Goal: Task Accomplishment & Management: Manage account settings

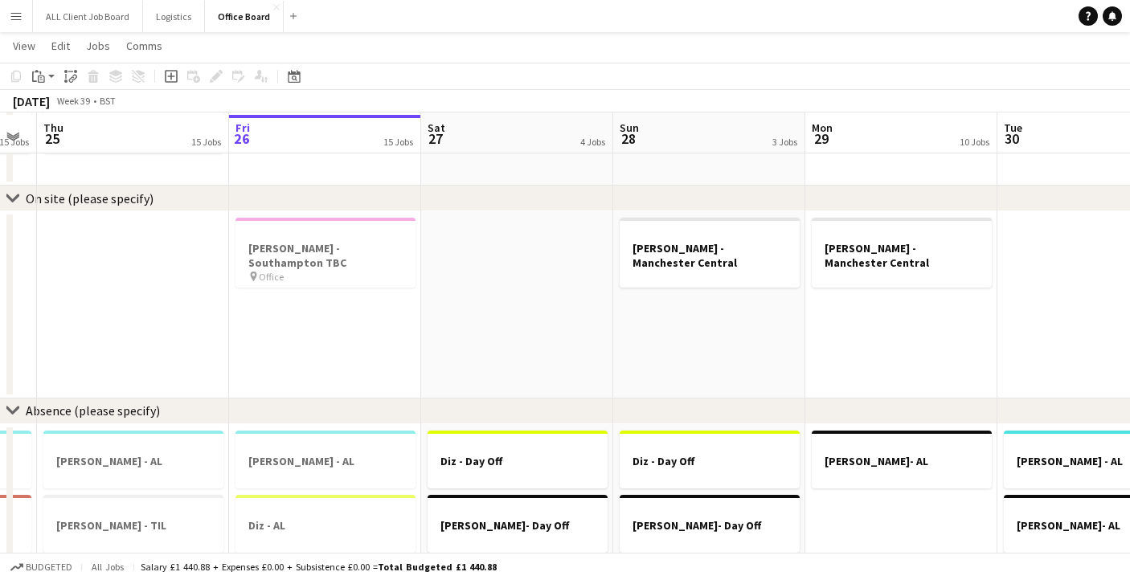
scroll to position [1131, 0]
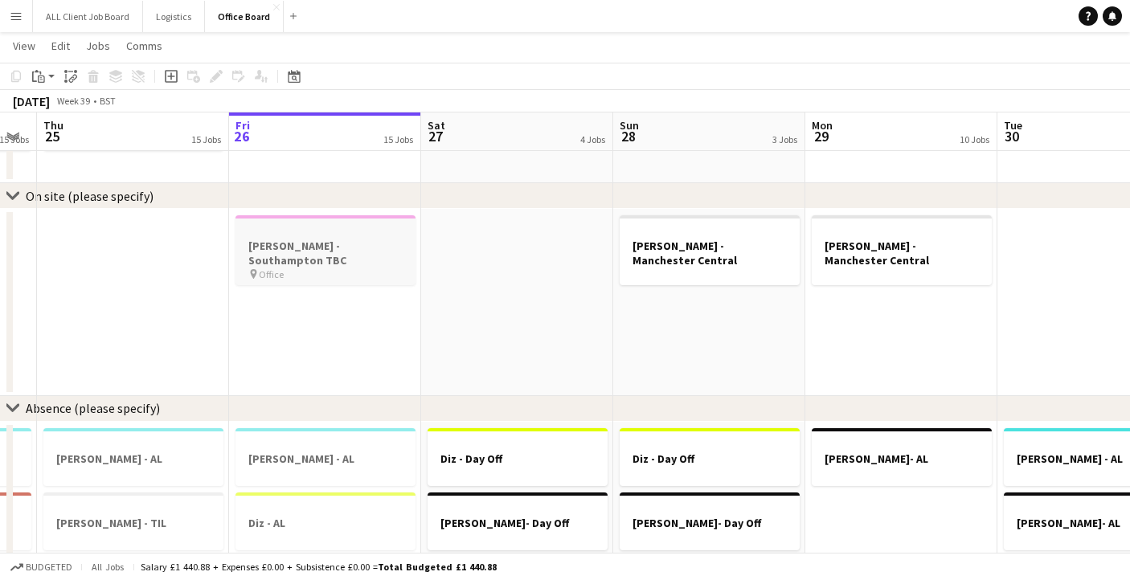
click at [335, 268] on div "pin Office" at bounding box center [325, 274] width 180 height 13
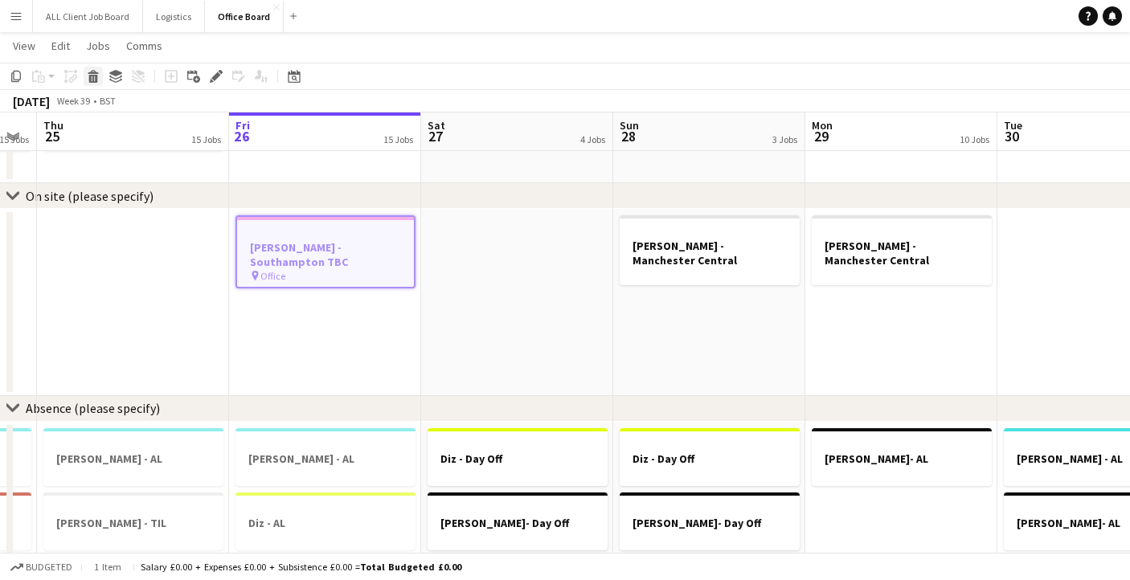
click at [95, 77] on icon at bounding box center [93, 79] width 9 height 8
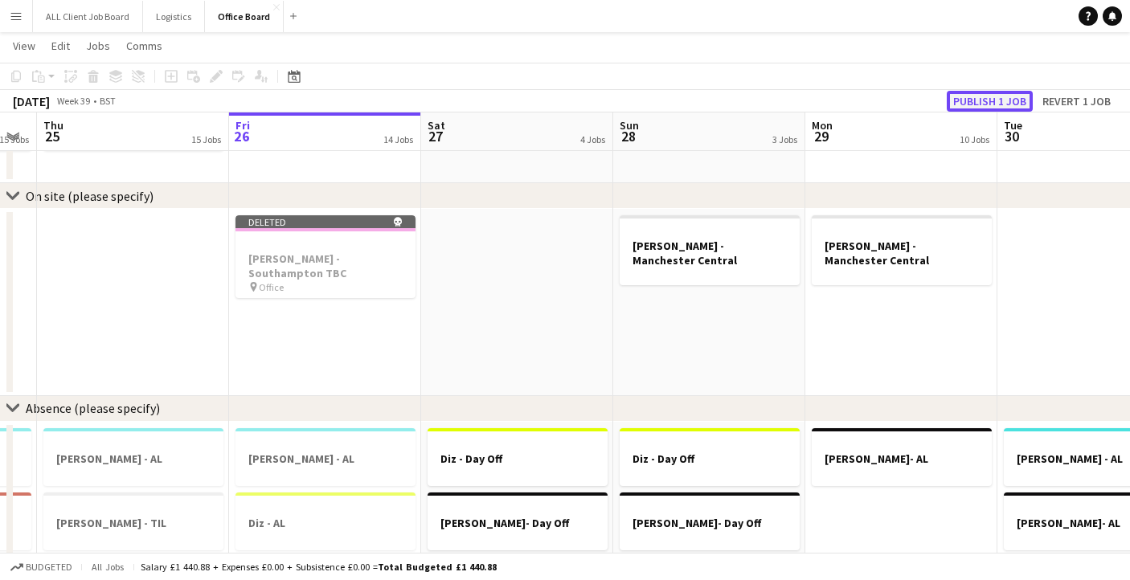
click at [992, 103] on button "Publish 1 job" at bounding box center [989, 101] width 86 height 21
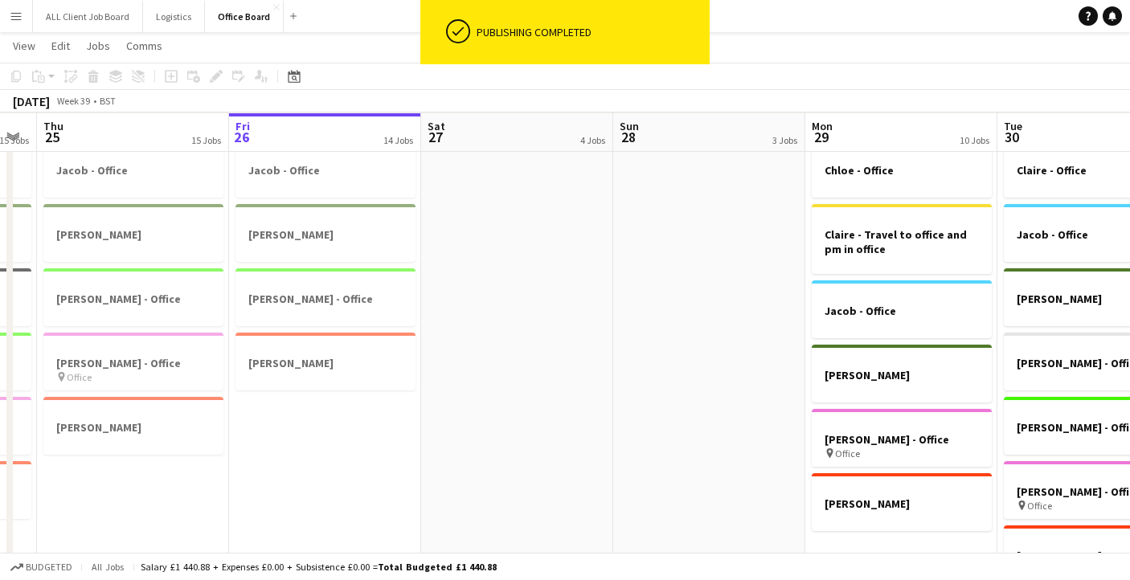
scroll to position [125, 0]
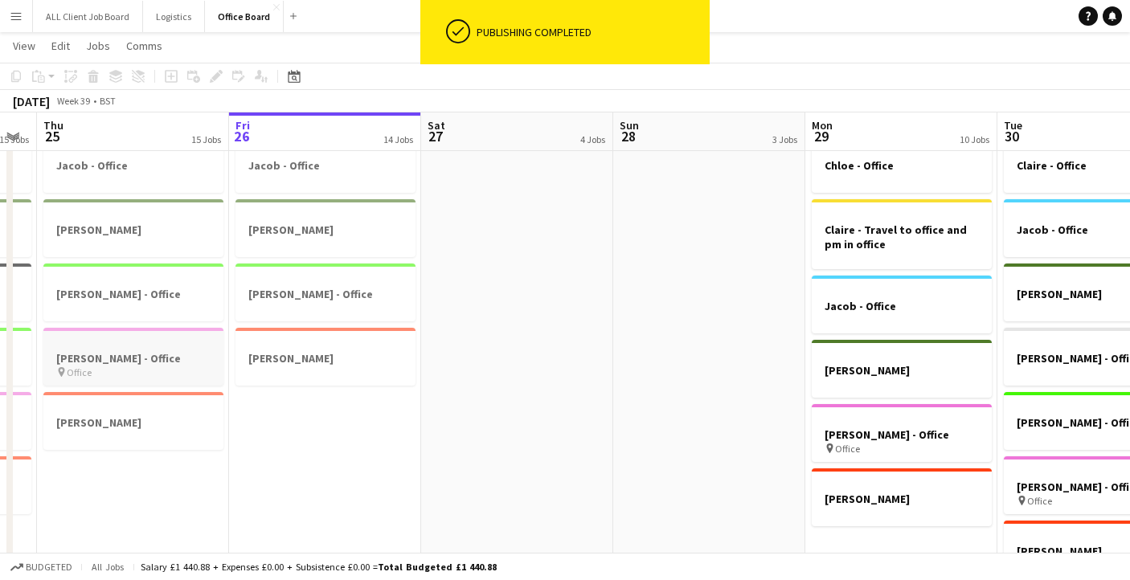
click at [136, 357] on h3 "[PERSON_NAME] - Office" at bounding box center [133, 358] width 180 height 14
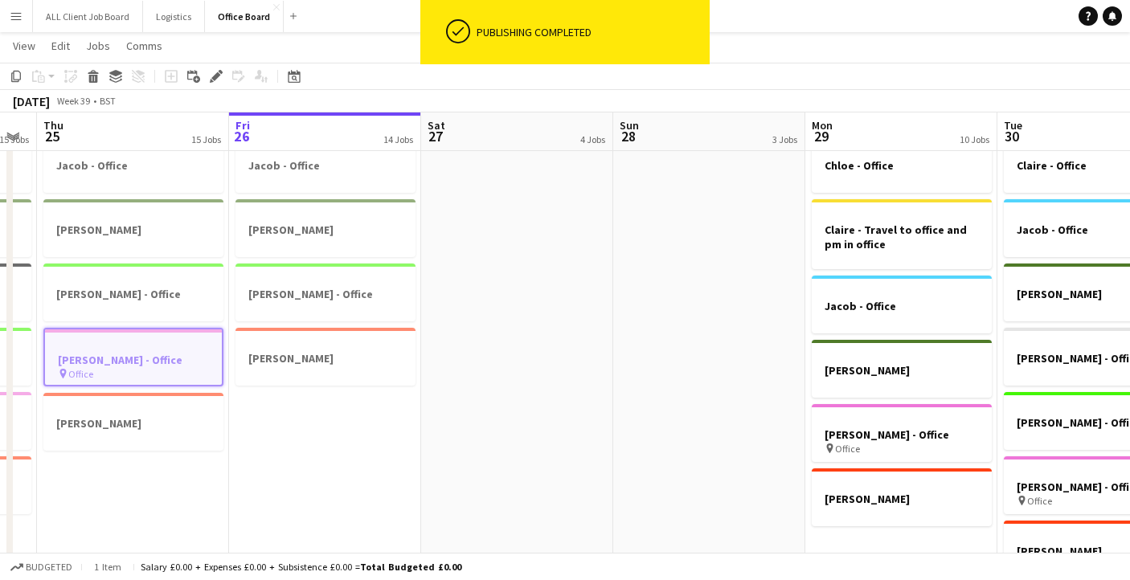
click at [343, 471] on app-date-cell "Jacob - Office [PERSON_NAME] [PERSON_NAME] - Office [PERSON_NAME]" at bounding box center [325, 370] width 192 height 482
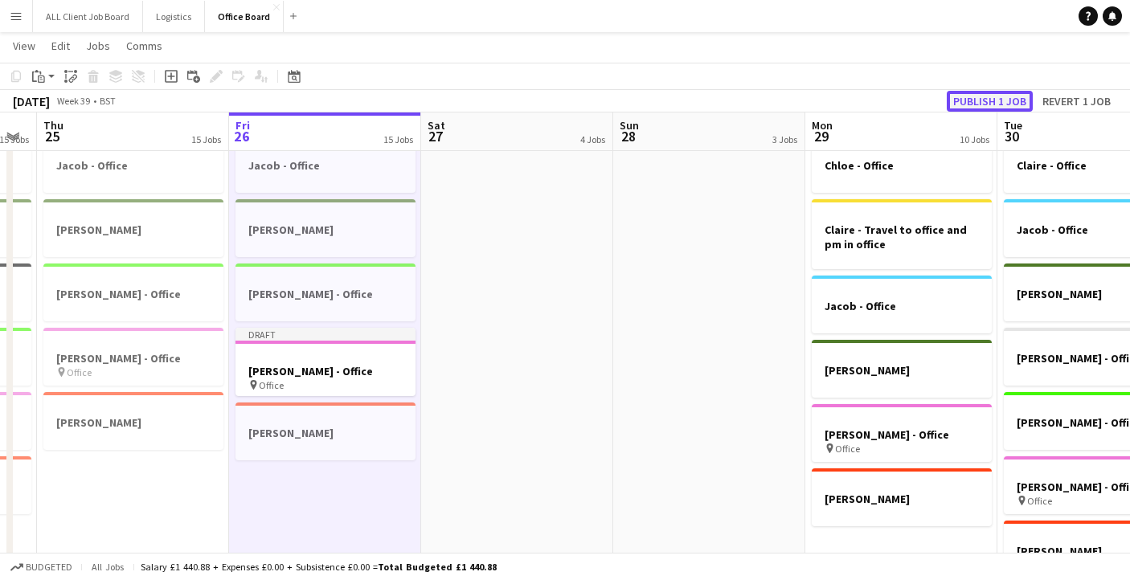
click at [1010, 96] on button "Publish 1 job" at bounding box center [989, 101] width 86 height 21
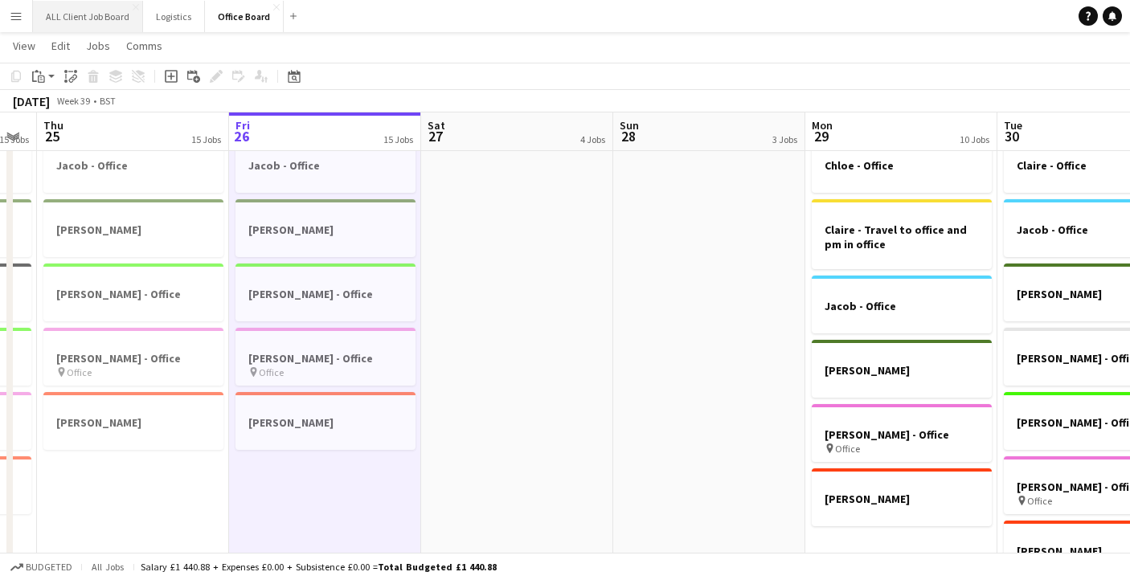
click at [92, 18] on button "ALL Client Job Board Close" at bounding box center [88, 16] width 110 height 31
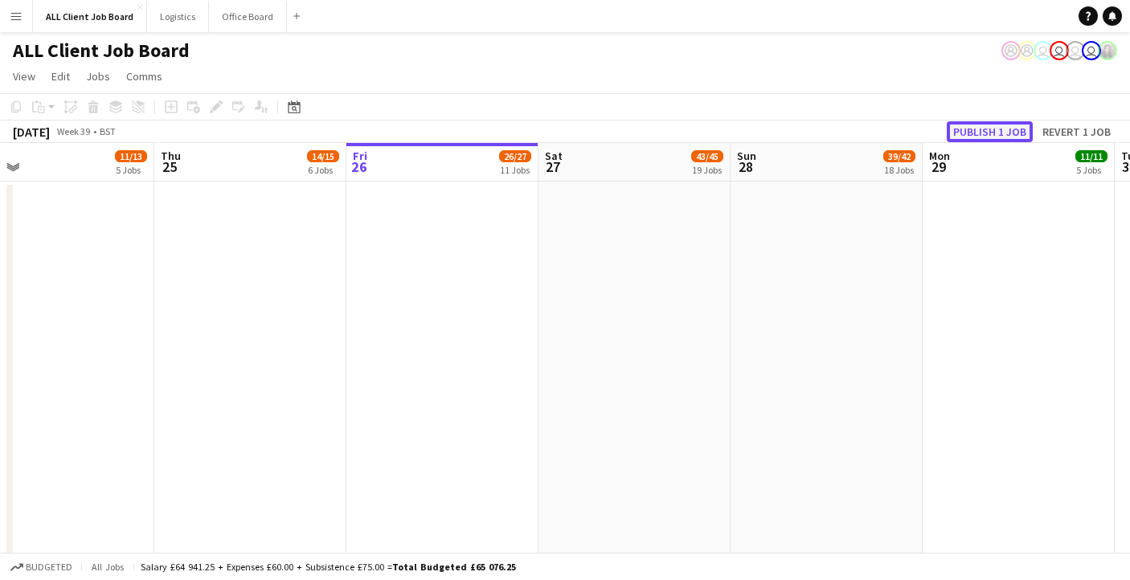
click at [992, 125] on button "Publish 1 job" at bounding box center [989, 131] width 86 height 21
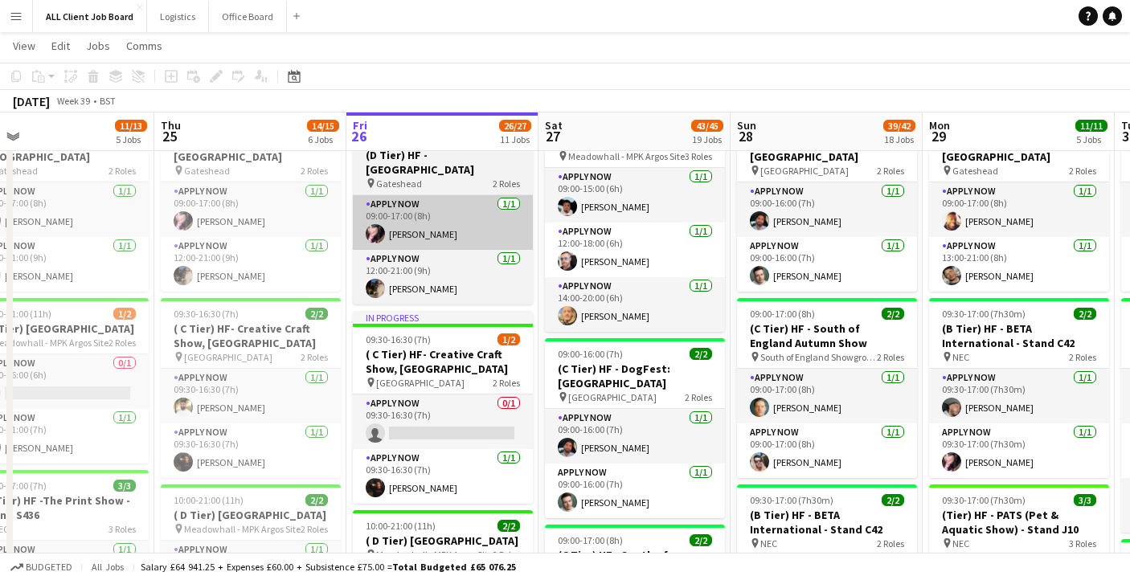
scroll to position [566, 0]
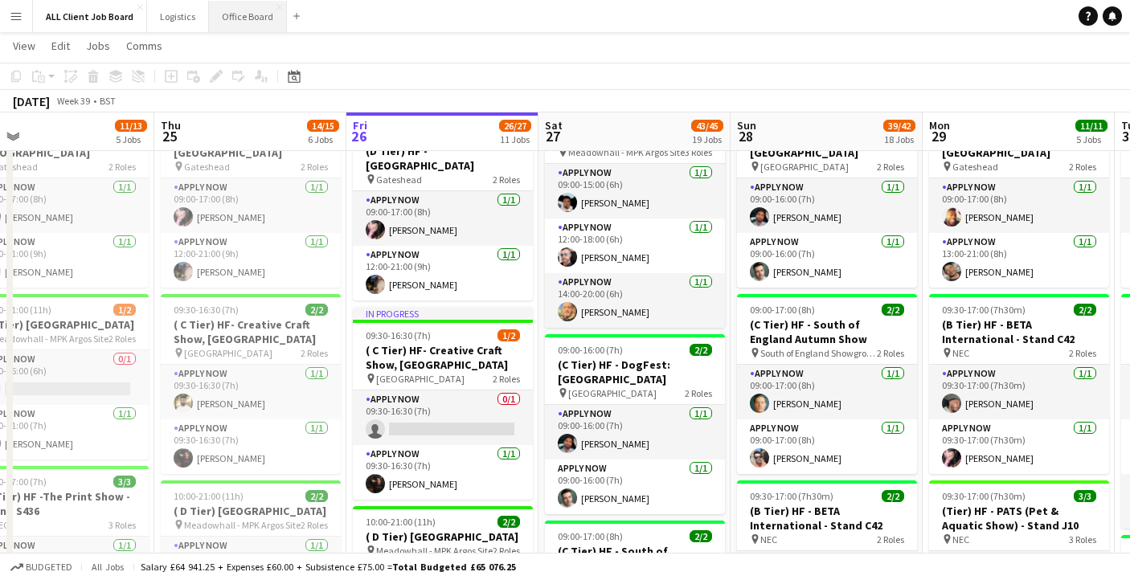
click at [250, 11] on button "Office Board Close" at bounding box center [248, 16] width 78 height 31
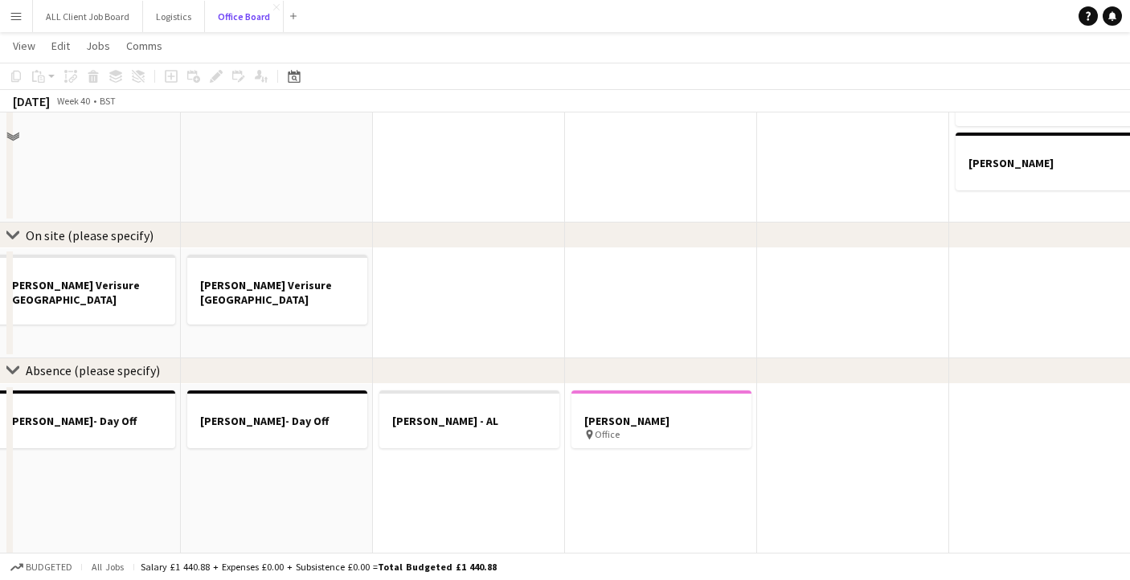
scroll to position [1168, 0]
